Goal: Obtain resource: Download file/media

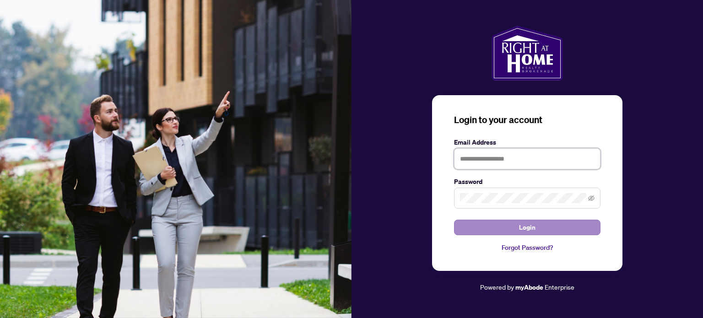
type input "**********"
click at [524, 227] on span "Login" at bounding box center [527, 227] width 16 height 15
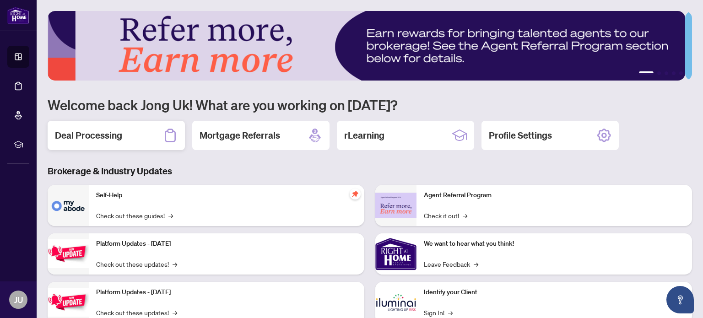
click at [109, 134] on h2 "Deal Processing" at bounding box center [88, 135] width 67 height 13
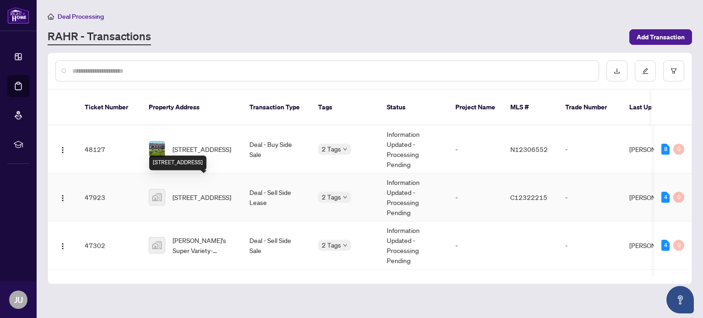
click at [206, 192] on span "[STREET_ADDRESS]" at bounding box center [202, 197] width 59 height 10
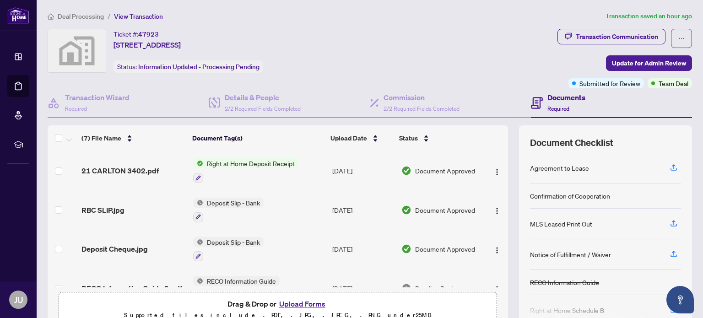
click at [282, 166] on span "Right at Home Deposit Receipt" at bounding box center [250, 163] width 95 height 10
click at [260, 206] on span "Right at Home Deposit Receipt" at bounding box center [247, 207] width 95 height 10
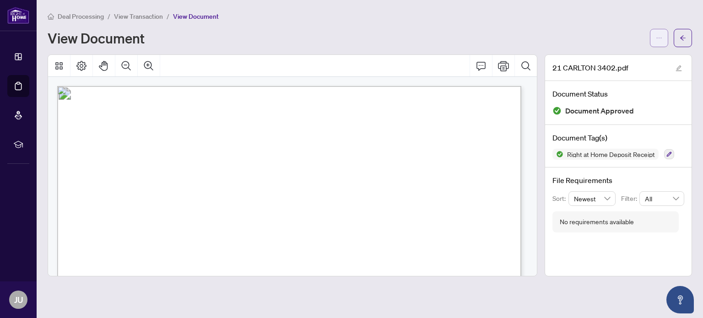
click at [660, 38] on icon "ellipsis" at bounding box center [659, 38] width 6 height 6
click at [626, 60] on span "Download" at bounding box center [626, 58] width 70 height 10
click at [544, 82] on div "21 CARLTON 3402.pdf Document Status Document Approved Document Tag(s) Right at …" at bounding box center [618, 165] width 155 height 222
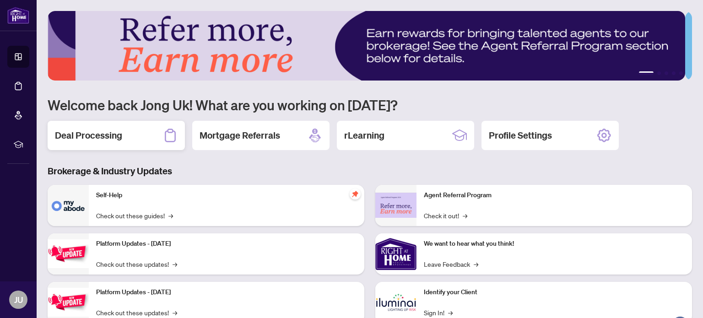
click at [100, 139] on h2 "Deal Processing" at bounding box center [88, 135] width 67 height 13
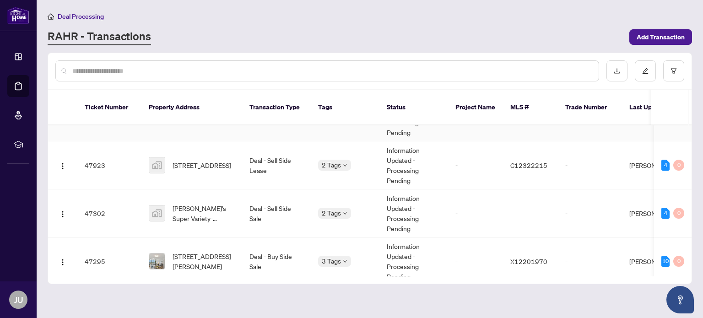
scroll to position [46, 0]
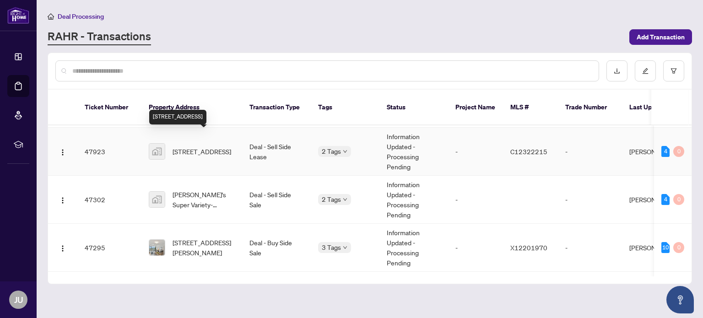
click at [187, 146] on span "[STREET_ADDRESS]" at bounding box center [202, 151] width 59 height 10
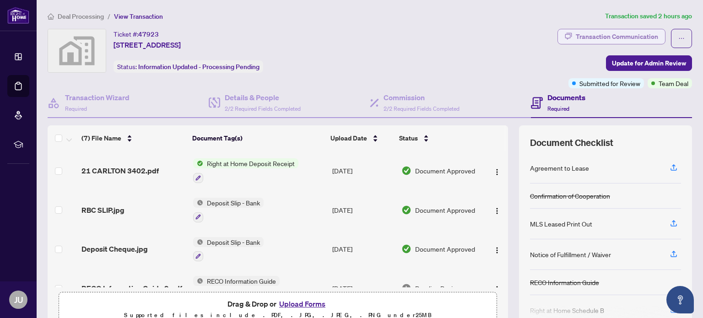
click at [608, 35] on div "Transaction Communication" at bounding box center [617, 36] width 82 height 15
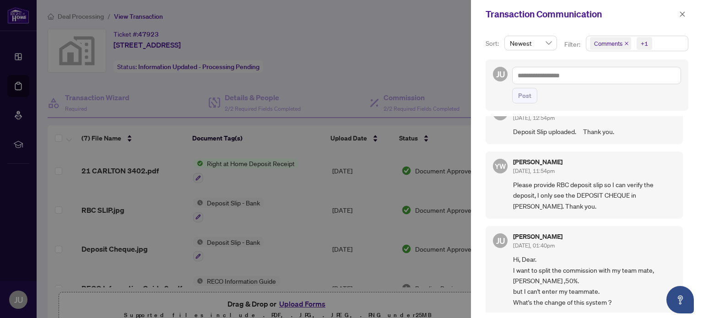
scroll to position [1, 0]
